Goal: Find specific page/section: Find specific page/section

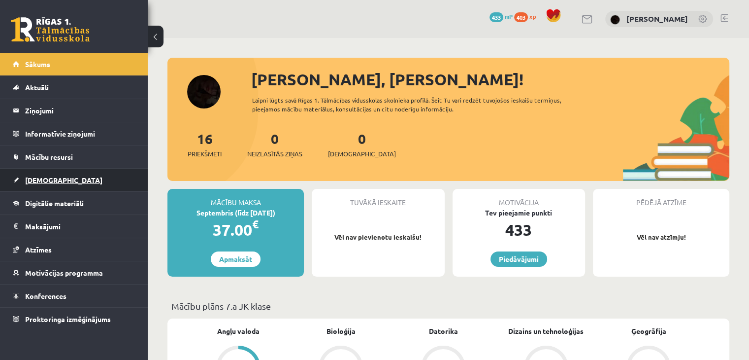
click at [112, 183] on link "[DEMOGRAPHIC_DATA]" at bounding box center [74, 179] width 123 height 23
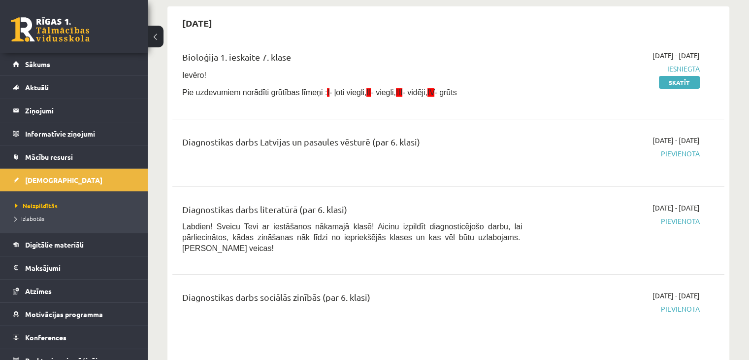
scroll to position [49, 0]
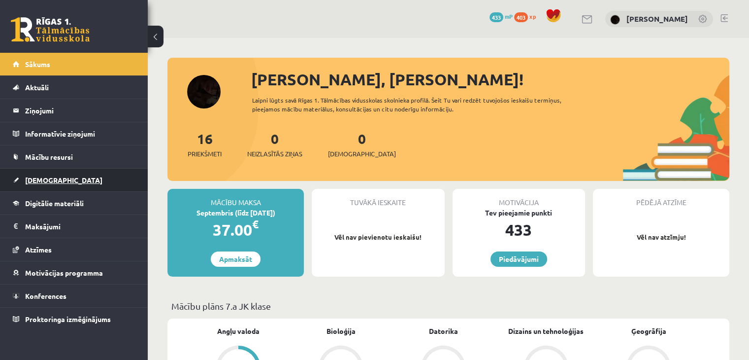
click at [87, 183] on link "[DEMOGRAPHIC_DATA]" at bounding box center [74, 179] width 123 height 23
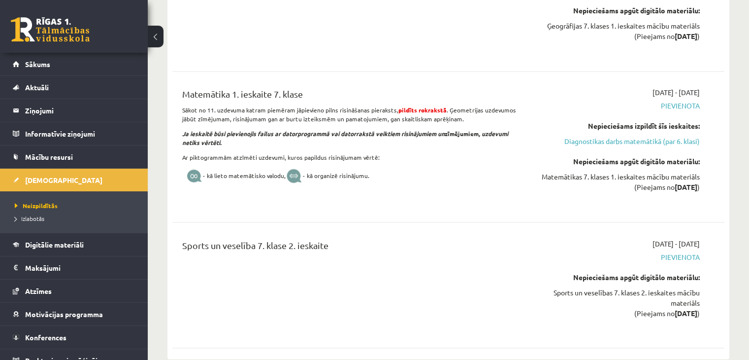
scroll to position [1625, 0]
